Goal: Task Accomplishment & Management: Manage account settings

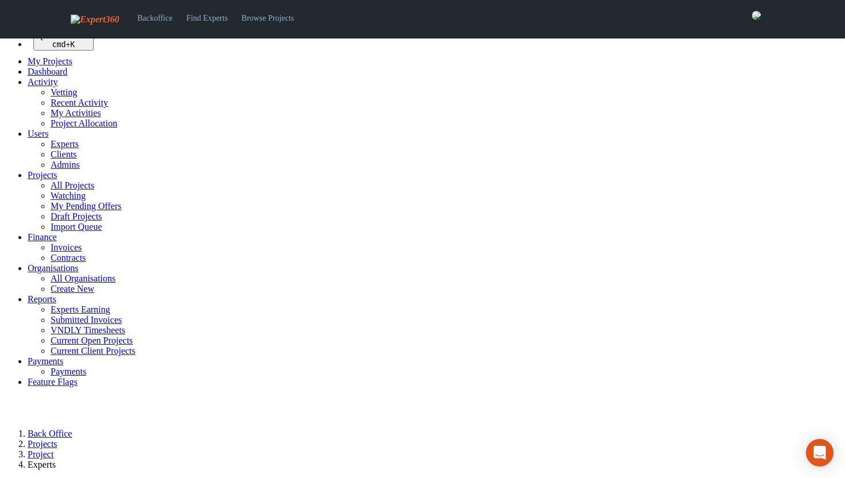
select select
select select "***"
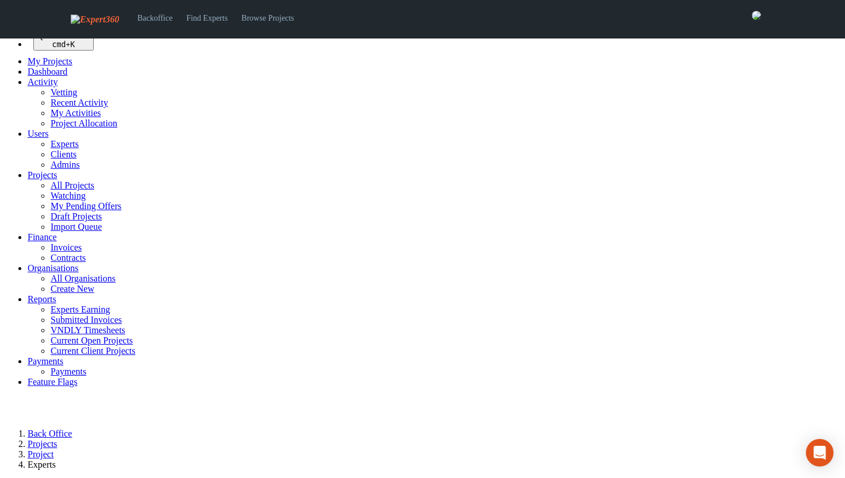
select select "***"
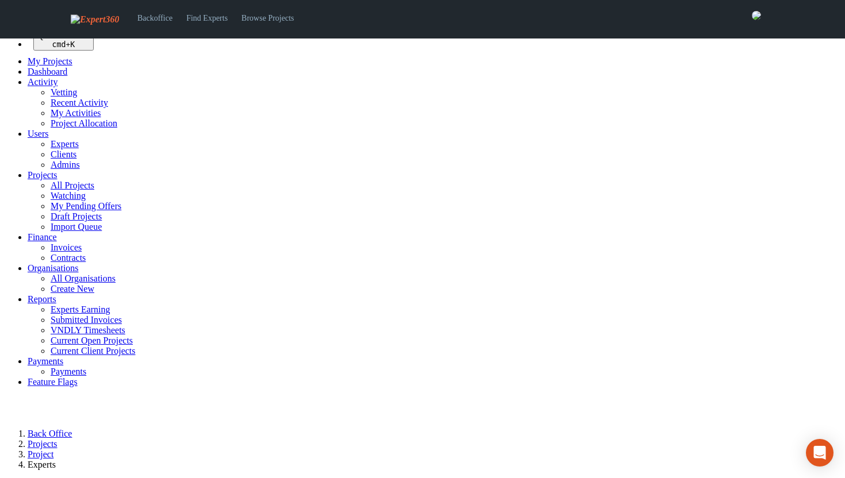
select select "***"
